Goal: Information Seeking & Learning: Learn about a topic

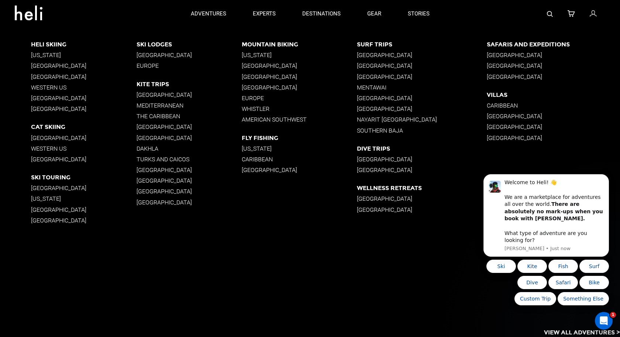
click at [180, 53] on p "[GEOGRAPHIC_DATA]" at bounding box center [188, 55] width 105 height 7
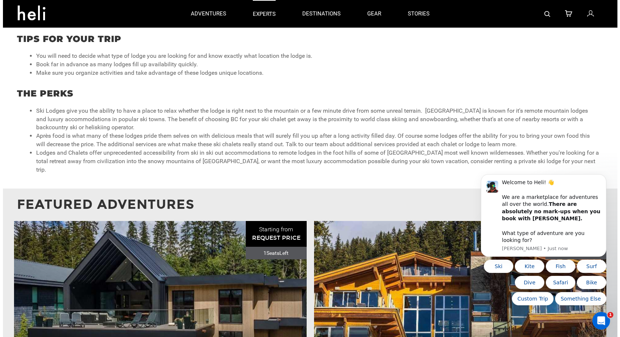
scroll to position [369, 0]
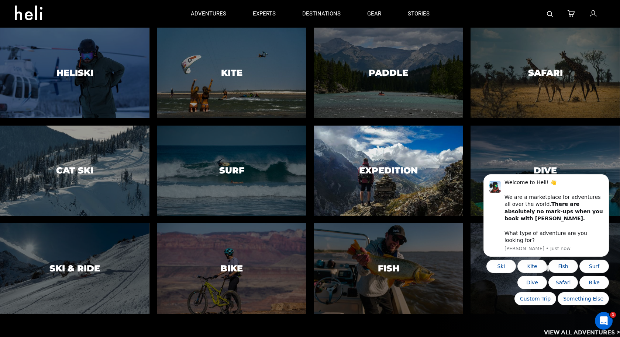
click at [385, 190] on div at bounding box center [388, 171] width 152 height 93
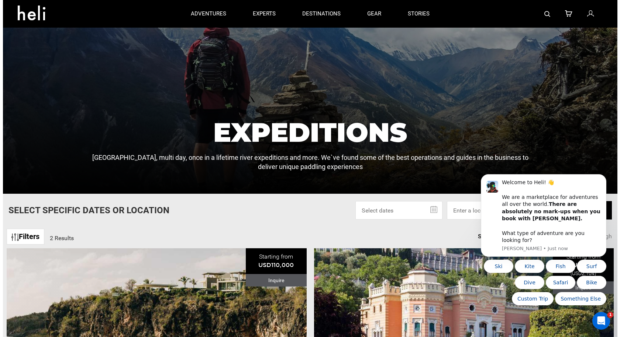
scroll to position [37, 0]
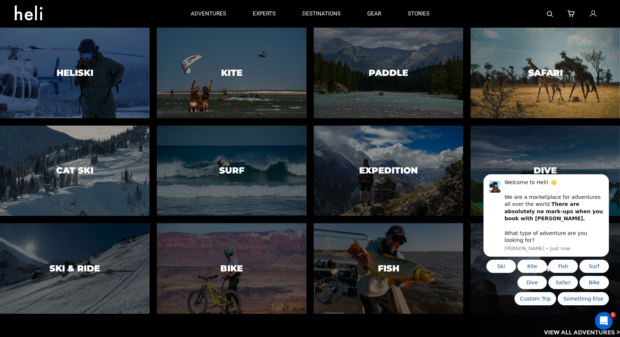
click at [509, 77] on div at bounding box center [545, 73] width 152 height 93
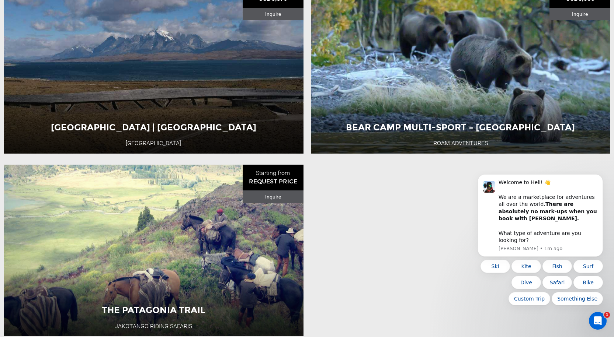
scroll to position [590, 0]
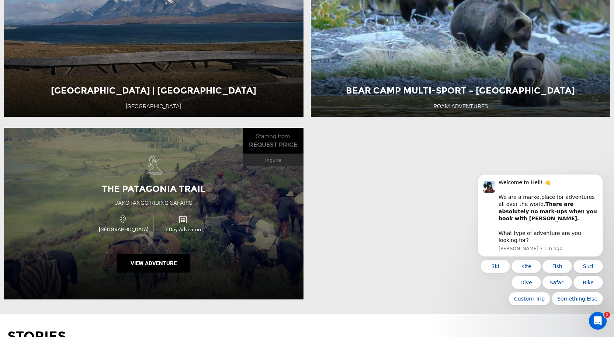
click at [234, 219] on div "Argentina 7 Day Adventure" at bounding box center [154, 223] width 180 height 25
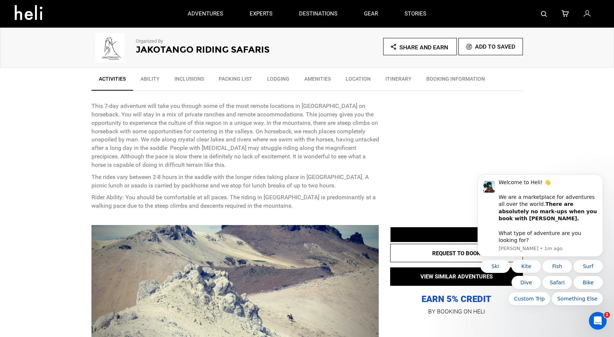
scroll to position [148, 0]
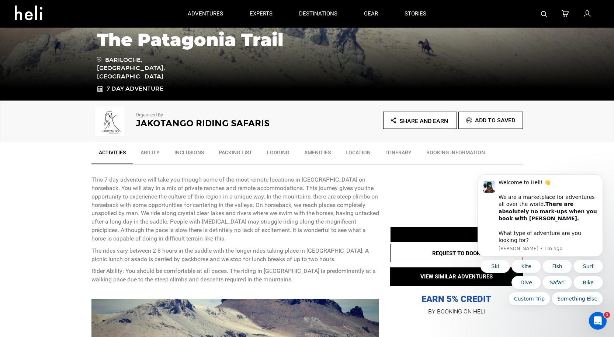
click at [403, 152] on link "Itinerary" at bounding box center [398, 154] width 41 height 18
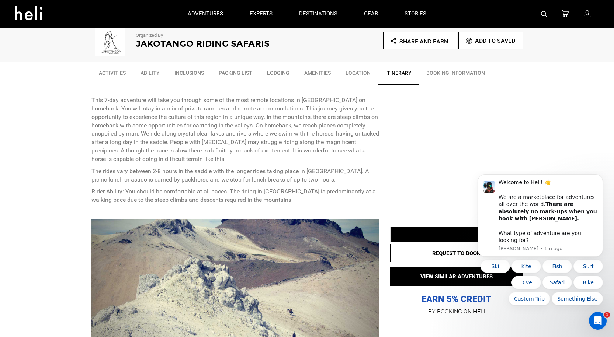
scroll to position [221, 0]
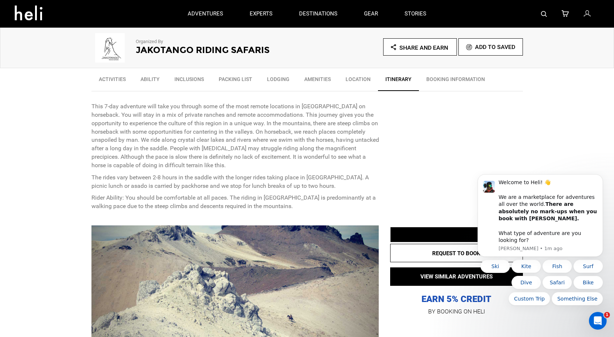
click at [199, 76] on link "Inclusions" at bounding box center [189, 81] width 44 height 18
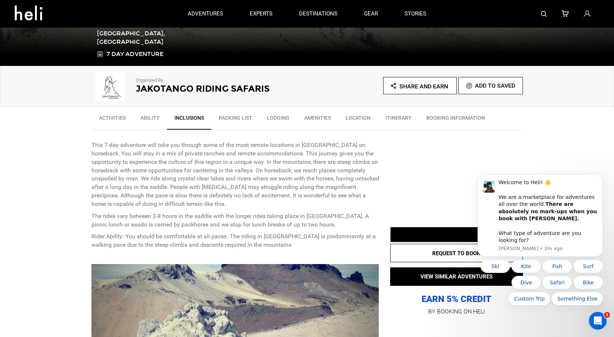
scroll to position [181, 0]
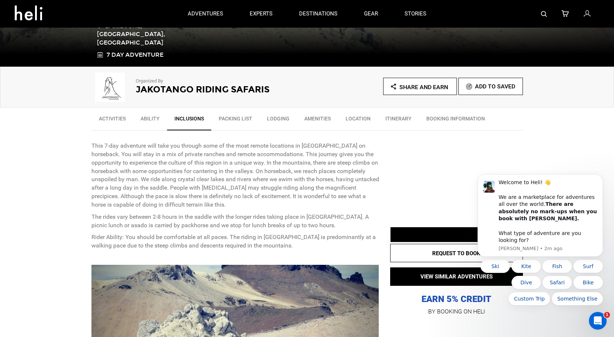
click at [438, 119] on link "BOOKING INFORMATION" at bounding box center [455, 120] width 73 height 18
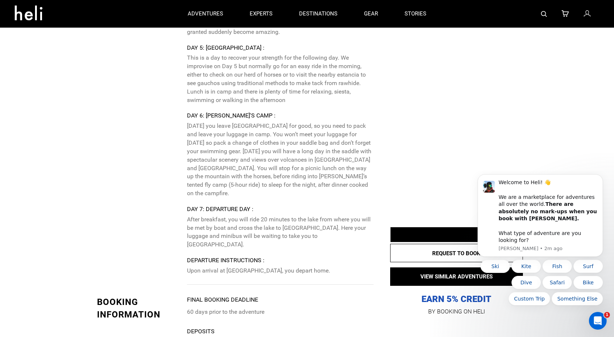
scroll to position [2496, 0]
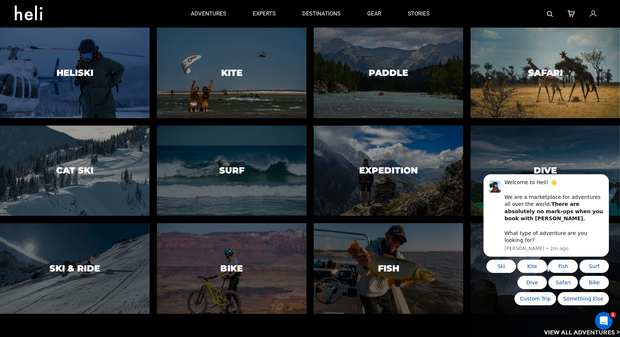
click at [554, 69] on h3 "Safari" at bounding box center [545, 73] width 35 height 10
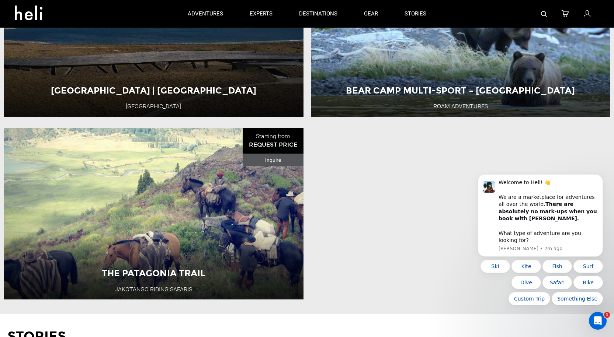
scroll to position [553, 0]
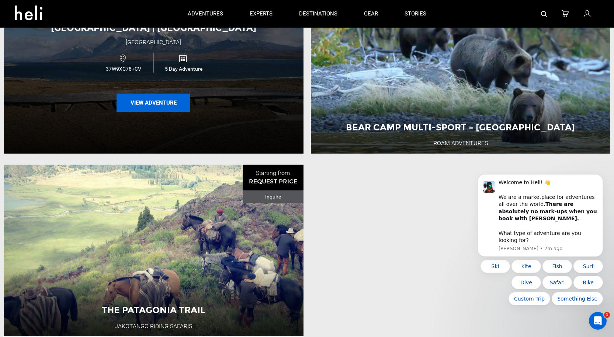
click at [138, 99] on button "View Adventure" at bounding box center [154, 103] width 74 height 18
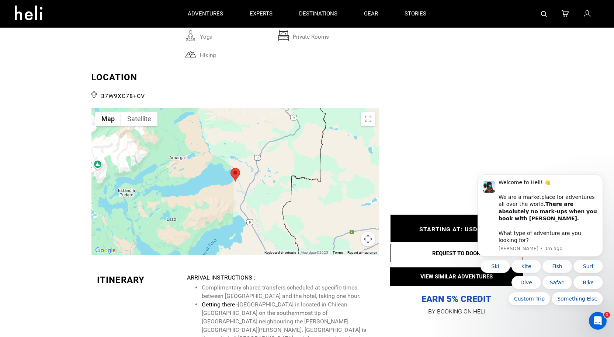
scroll to position [1070, 0]
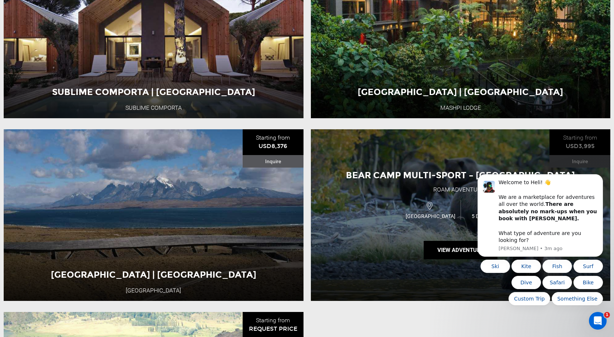
scroll to position [627, 0]
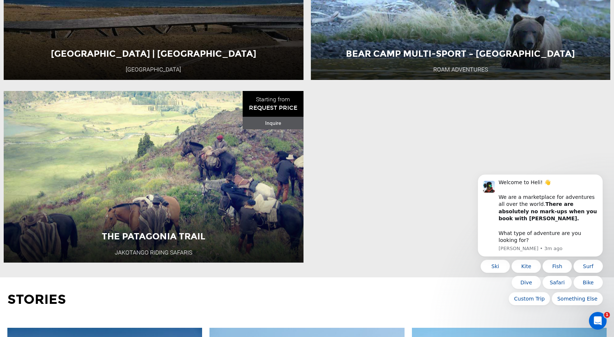
click at [441, 150] on ul "Sublime Comporta | [GEOGRAPHIC_DATA] Sublime Comporta Starting from EUR1,350 (U…" at bounding box center [307, -1] width 614 height 549
